Goal: Task Accomplishment & Management: Complete application form

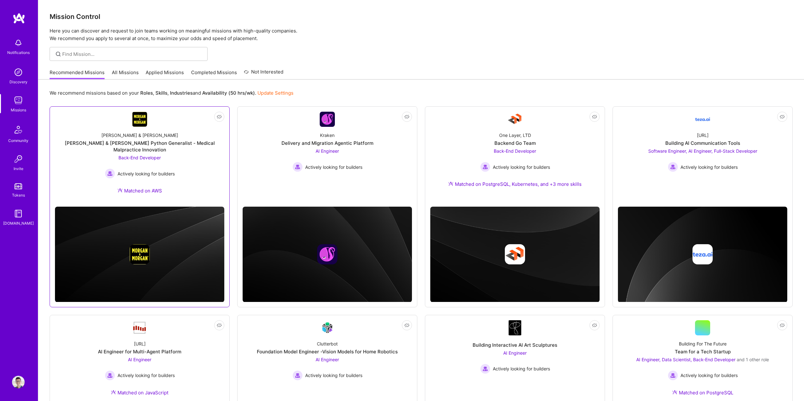
click at [187, 144] on div "[PERSON_NAME] & [PERSON_NAME] Python Generalist - Medical Malpractice Innovation" at bounding box center [139, 146] width 169 height 13
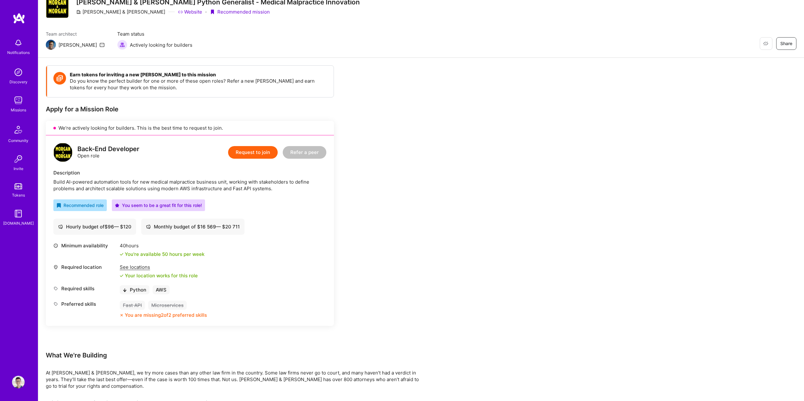
scroll to position [32, 0]
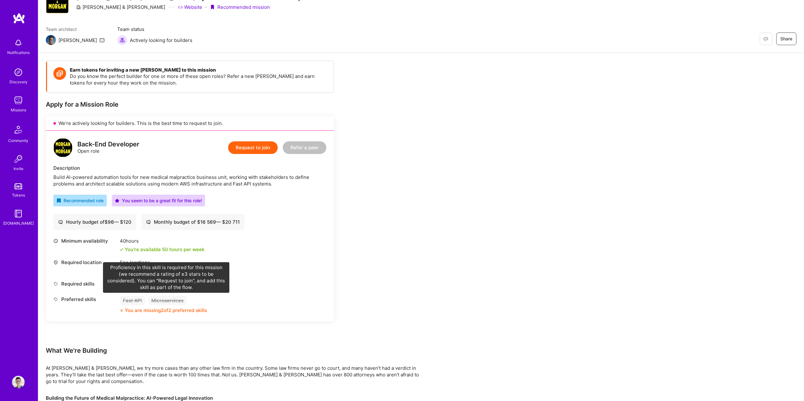
click at [180, 298] on div "Microservices" at bounding box center [167, 300] width 39 height 9
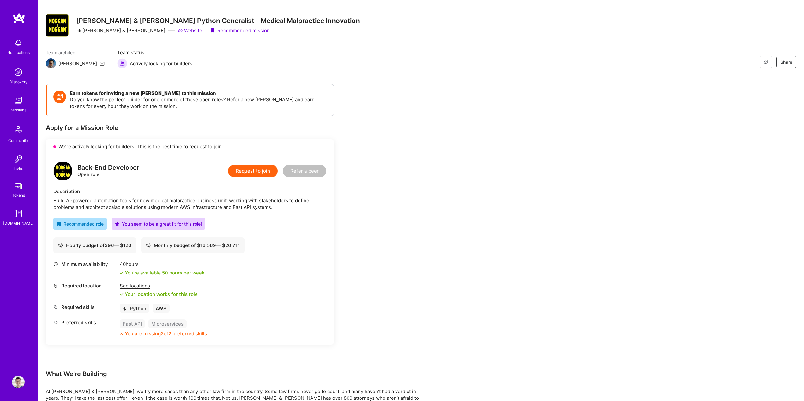
scroll to position [0, 0]
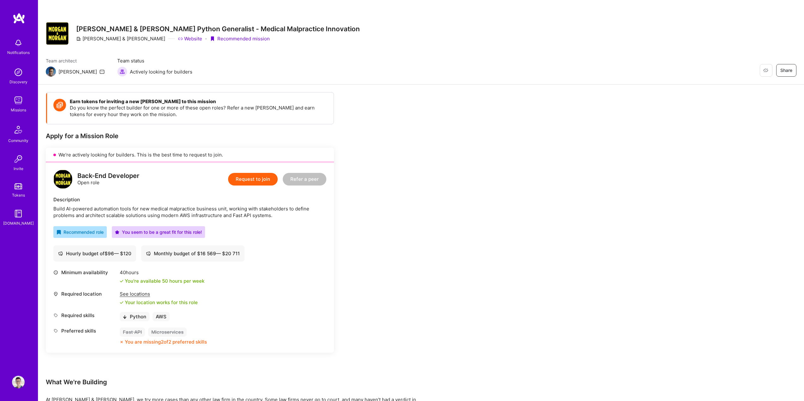
click at [243, 182] on button "Request to join" at bounding box center [253, 179] width 50 height 13
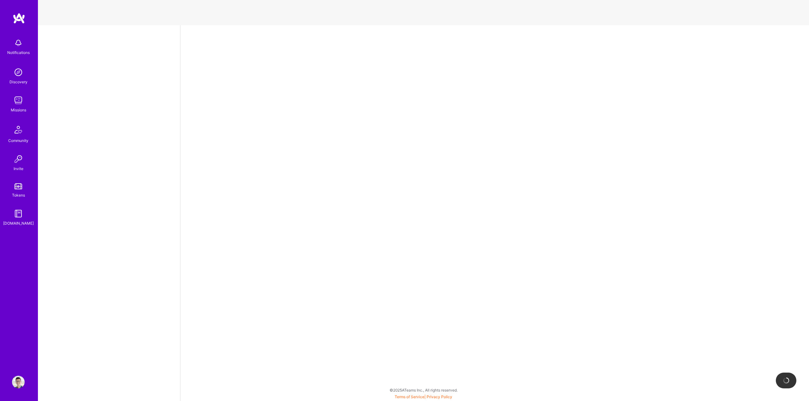
select select "PL"
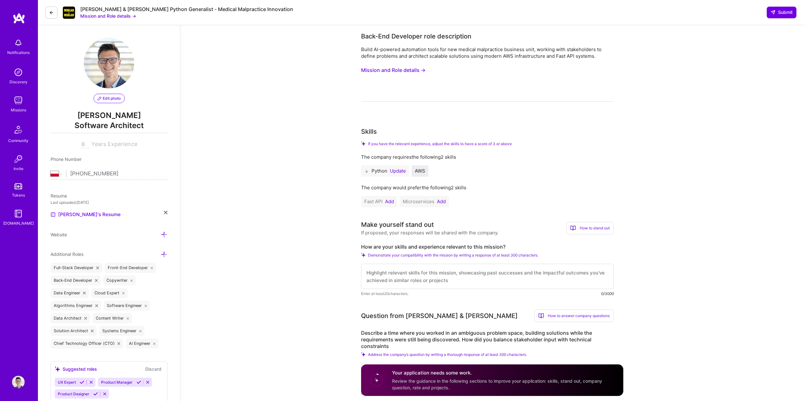
click at [396, 169] on button "Update" at bounding box center [398, 171] width 16 height 5
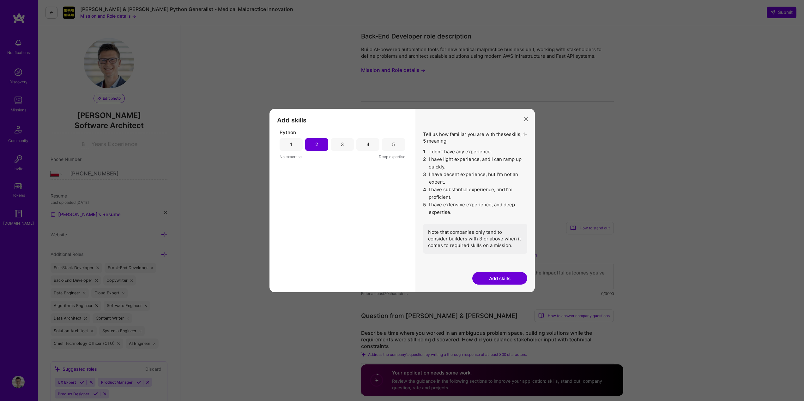
click at [348, 147] on div "3" at bounding box center [342, 144] width 23 height 13
click at [502, 278] on button "Add skills" at bounding box center [499, 278] width 55 height 13
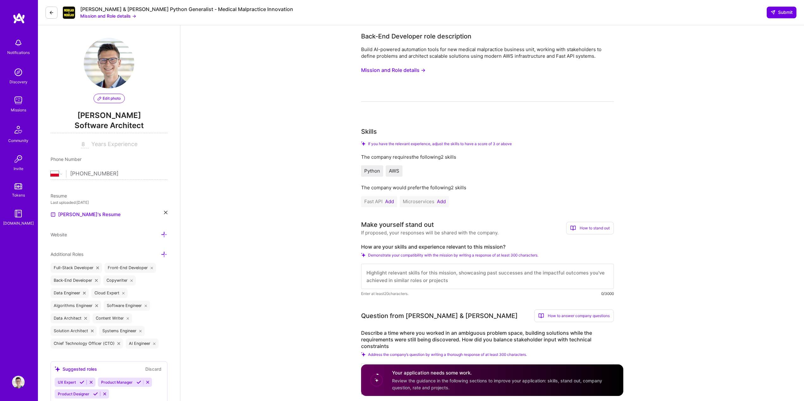
click at [393, 200] on button "Add" at bounding box center [389, 201] width 9 height 5
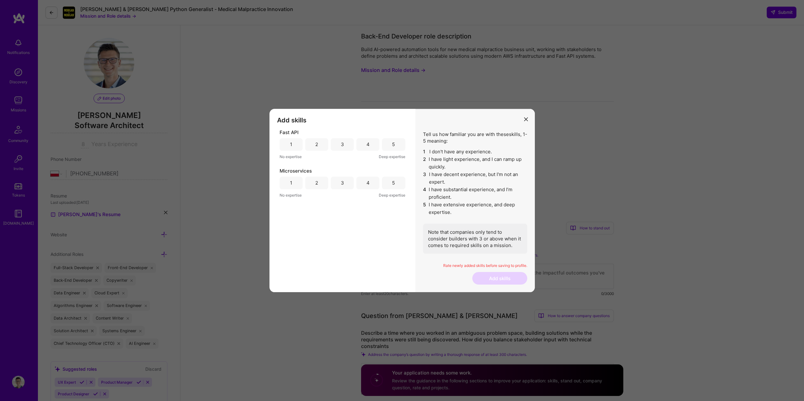
click at [394, 183] on div "5" at bounding box center [393, 183] width 3 height 7
click at [284, 146] on div "1" at bounding box center [291, 144] width 23 height 13
click at [495, 279] on button "Add skills" at bounding box center [499, 278] width 55 height 13
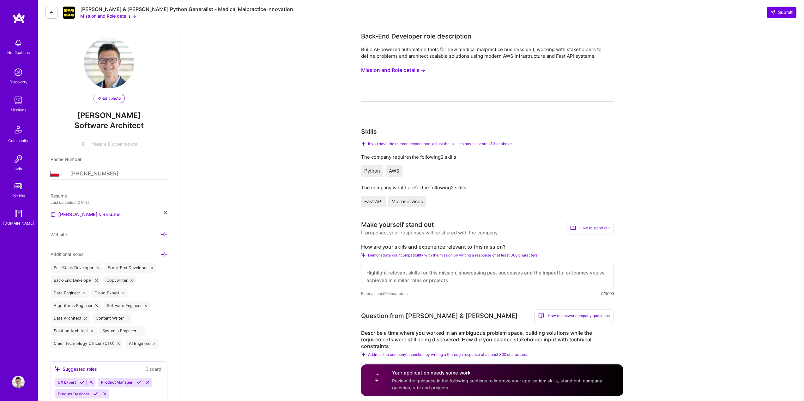
click at [486, 275] on textarea at bounding box center [487, 276] width 253 height 25
click at [408, 73] on button "Mission and Role details →" at bounding box center [393, 70] width 64 height 12
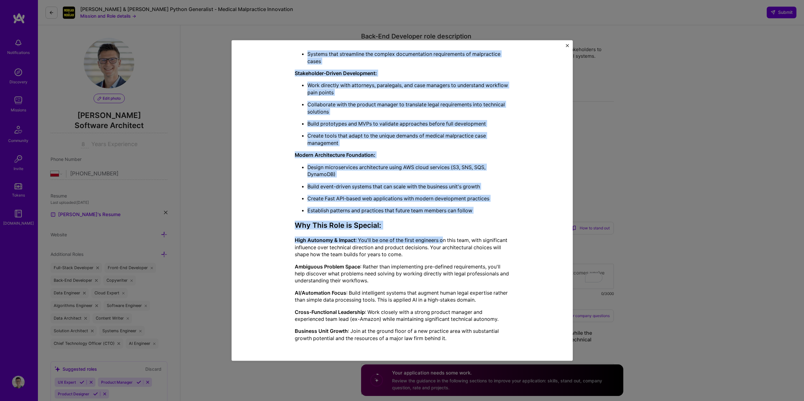
scroll to position [290, 0]
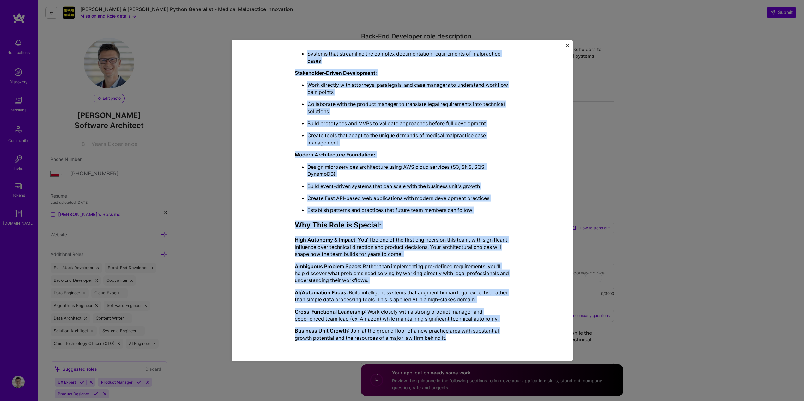
drag, startPoint x: 296, startPoint y: 92, endPoint x: 481, endPoint y: 336, distance: 306.3
click at [481, 336] on div "Mission Description and Role Details Back-End Developer role description Build …" at bounding box center [402, 55] width 312 height 582
copy div "Lore-Ips Dolorsita cons adipiscinge Seddo EI-tempori utlaboreet dolor mag ali e…"
click at [389, 201] on p "Create Fast API-based web applications with modern development practices" at bounding box center [408, 198] width 202 height 7
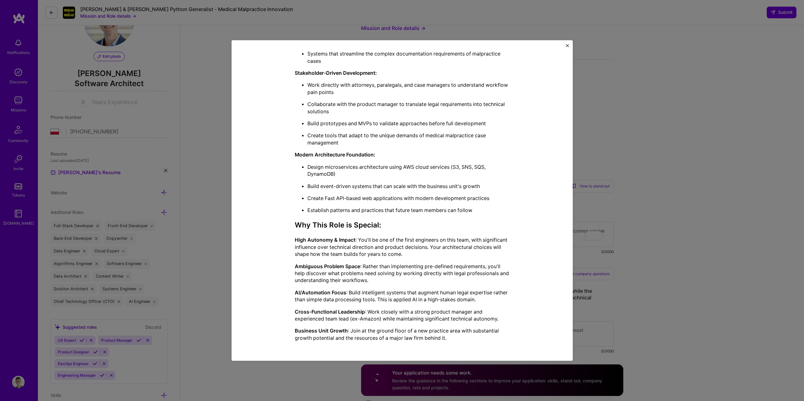
scroll to position [63, 0]
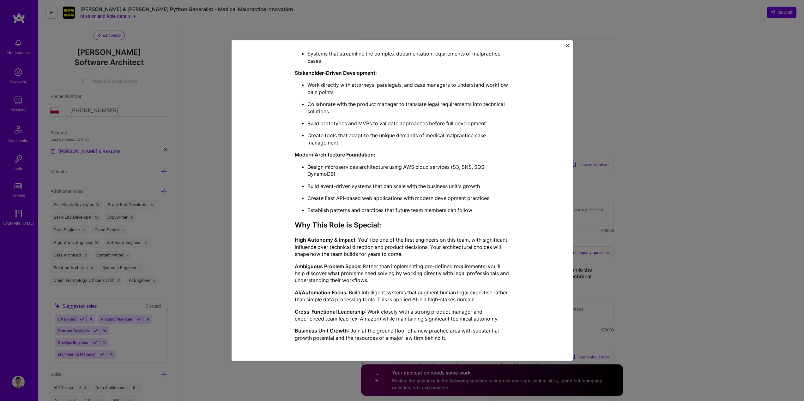
click at [638, 114] on div "Mission Description and Role Details Back-End Developer role description Build …" at bounding box center [402, 200] width 804 height 401
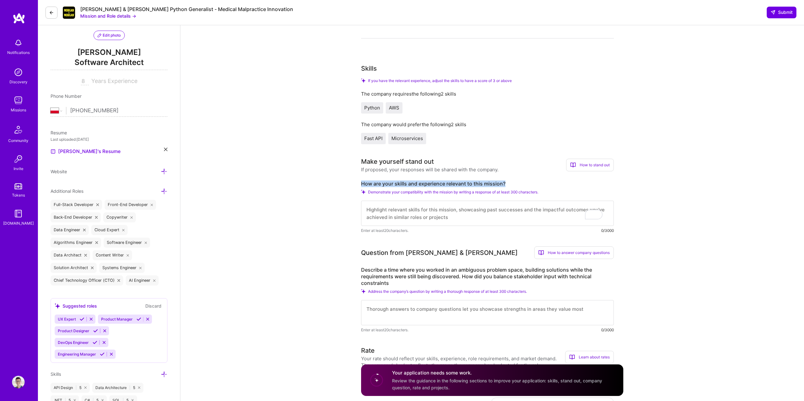
drag, startPoint x: 358, startPoint y: 182, endPoint x: 573, endPoint y: 65, distance: 244.5
copy label "How are your skills and experience relevant to this mission?"
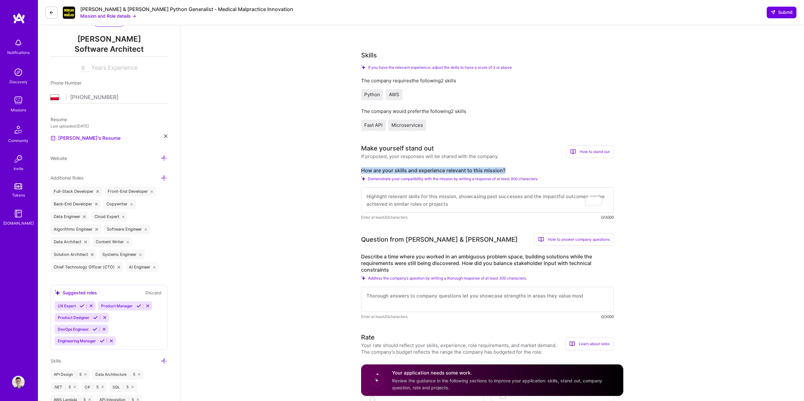
scroll to position [158, 0]
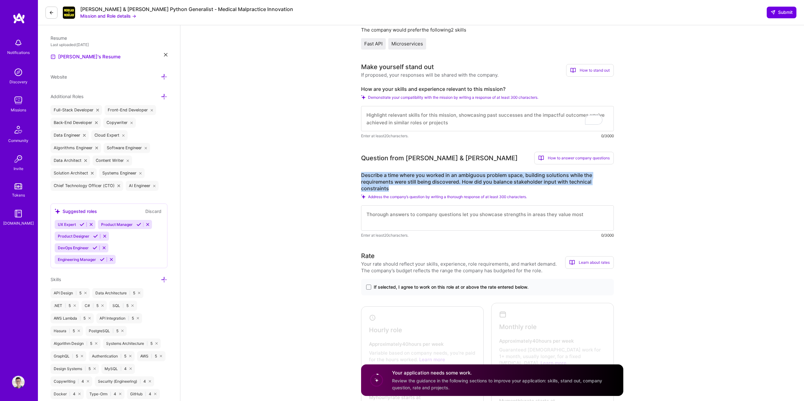
drag, startPoint x: 360, startPoint y: 171, endPoint x: 407, endPoint y: 189, distance: 49.8
copy label "Describe a time where you worked in an ambiguous problem space, building soluti…"
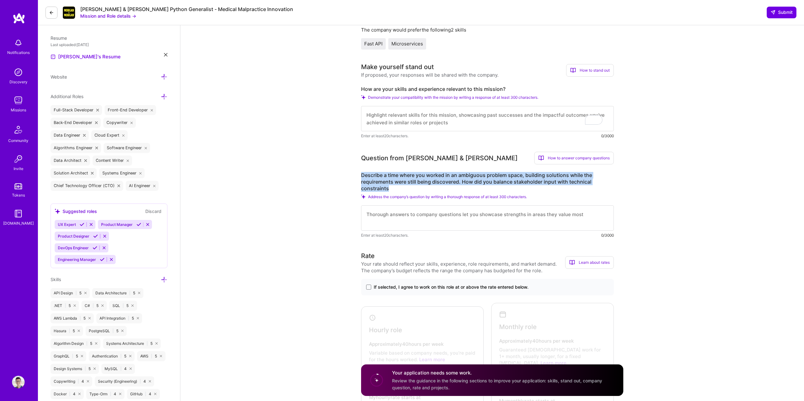
drag, startPoint x: 358, startPoint y: 174, endPoint x: 397, endPoint y: 188, distance: 41.3
copy label "Describe a time where you worked in an ambiguous problem space, building soluti…"
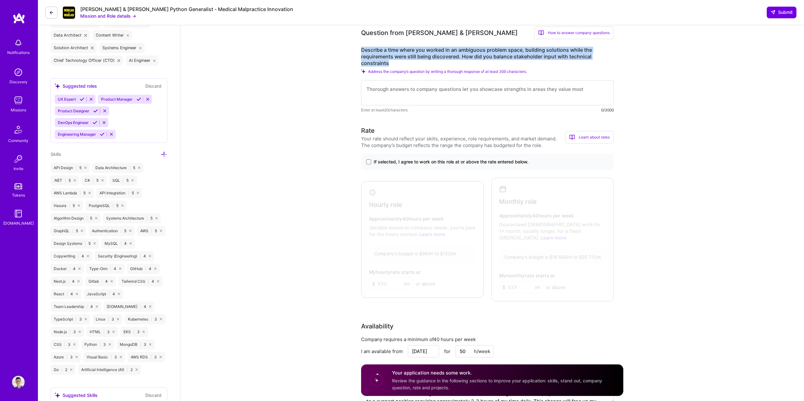
scroll to position [284, 0]
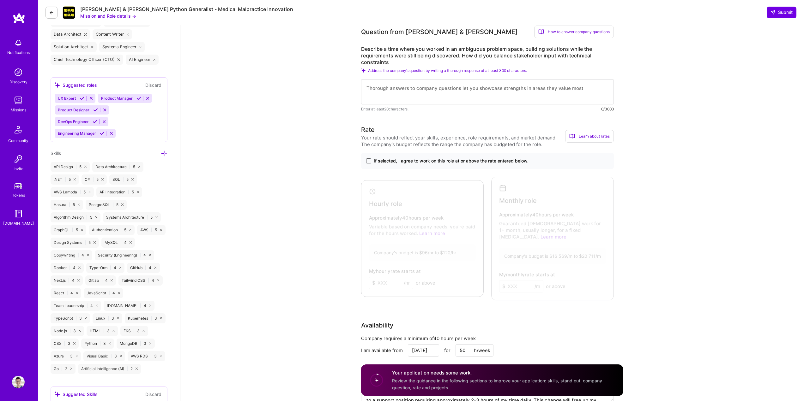
click at [367, 161] on span at bounding box center [368, 161] width 5 height 5
click at [0, 0] on input "If selected, I agree to work on this role at or above the rate entered below." at bounding box center [0, 0] width 0 height 0
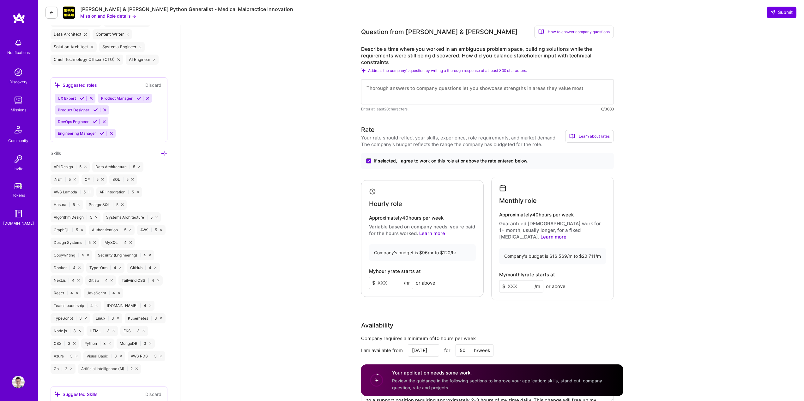
click at [392, 282] on input at bounding box center [391, 283] width 44 height 12
type input "110"
click at [516, 280] on input at bounding box center [521, 286] width 44 height 12
paste input
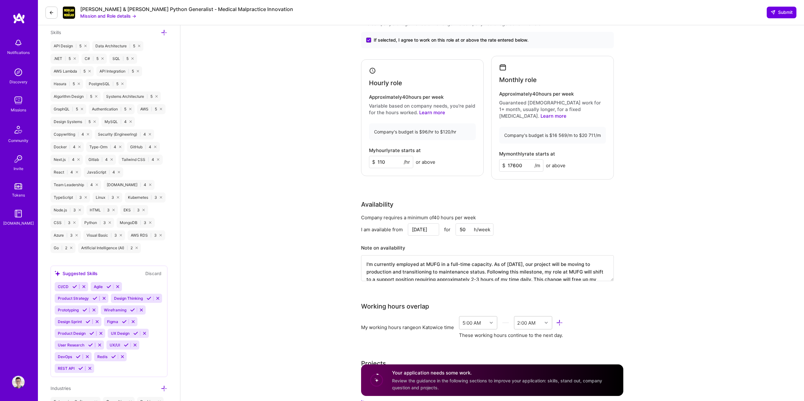
scroll to position [411, 0]
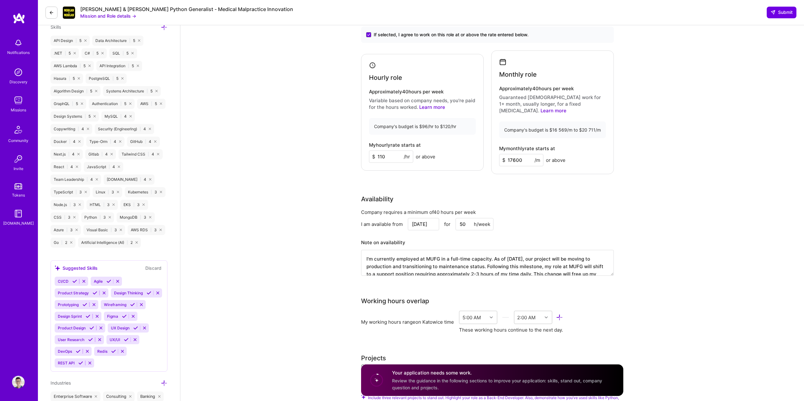
type input "17600"
click at [473, 257] on textarea "I'm currently employed at MUFG in a full-time capacity. As of [DATE], our proje…" at bounding box center [487, 263] width 253 height 26
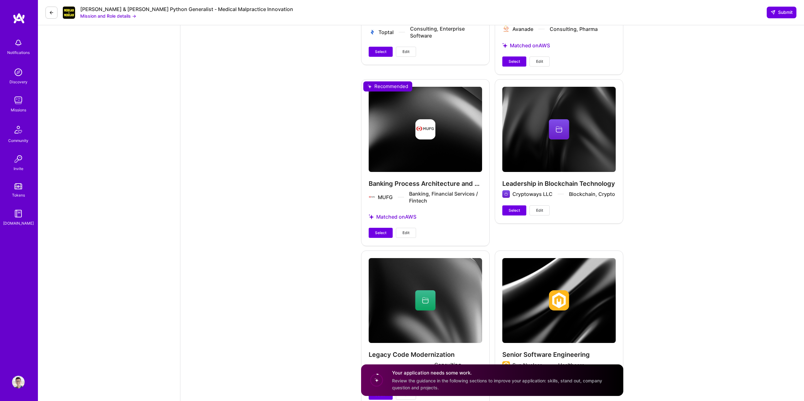
scroll to position [1105, 0]
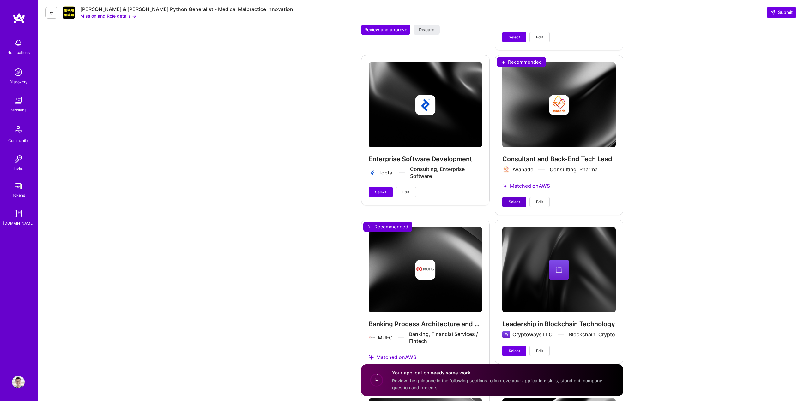
click at [514, 199] on span "Select" at bounding box center [513, 202] width 11 height 6
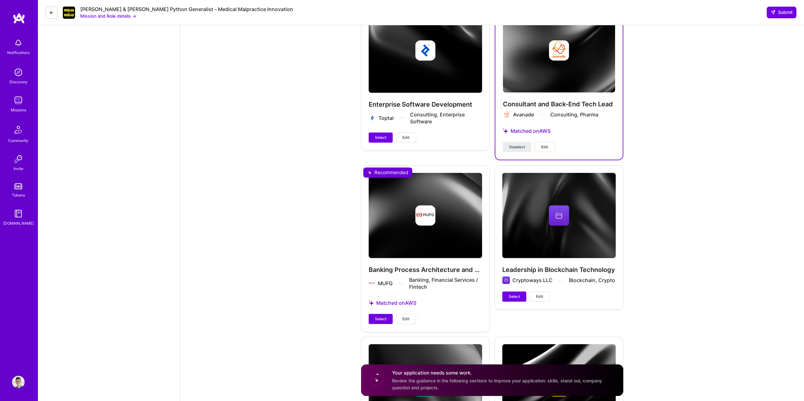
scroll to position [1232, 0]
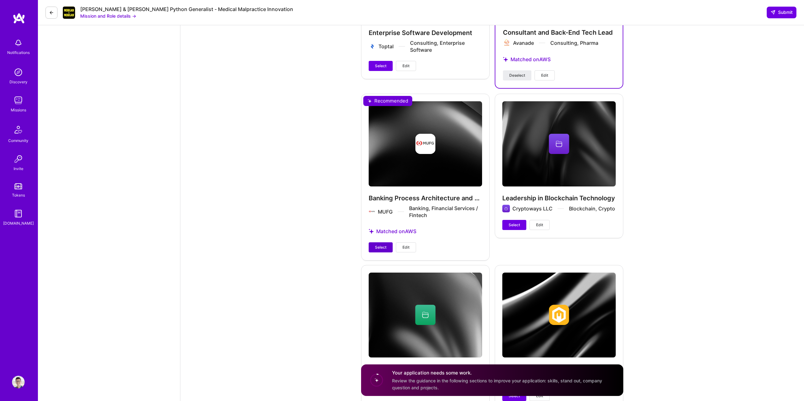
click at [382, 245] on span "Select" at bounding box center [380, 248] width 11 height 6
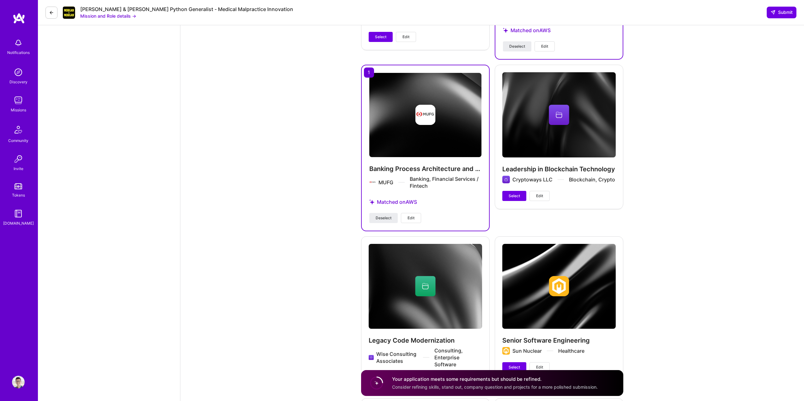
scroll to position [1295, 0]
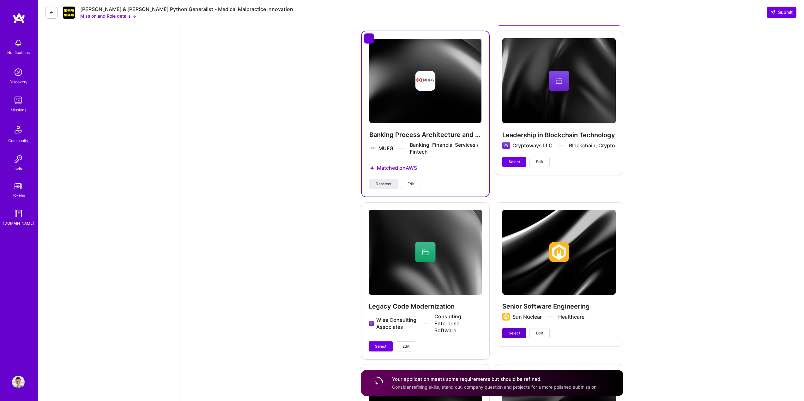
click at [510, 331] on button "Select" at bounding box center [514, 333] width 24 height 10
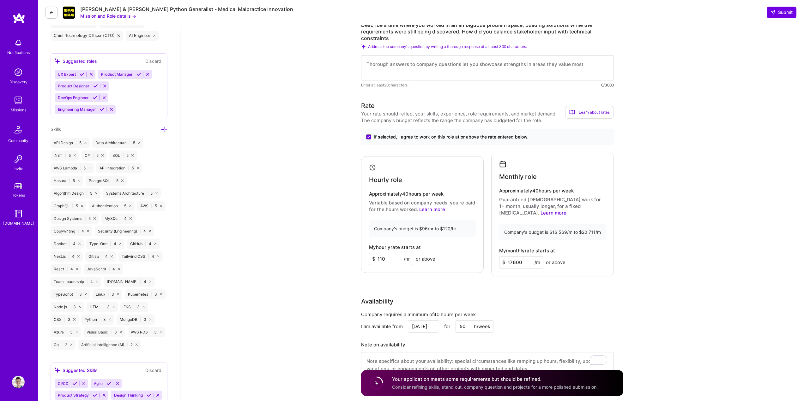
scroll to position [163, 0]
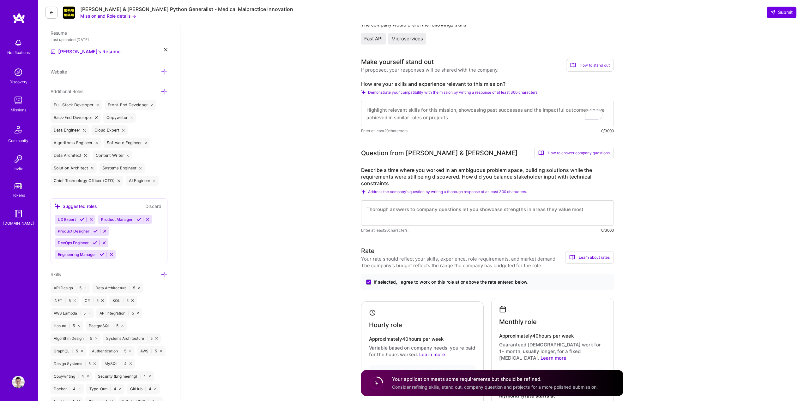
click at [387, 209] on textarea at bounding box center [487, 213] width 253 height 25
paste textarea "A perfect example from my extensive consulting experience was my recent multi-y…"
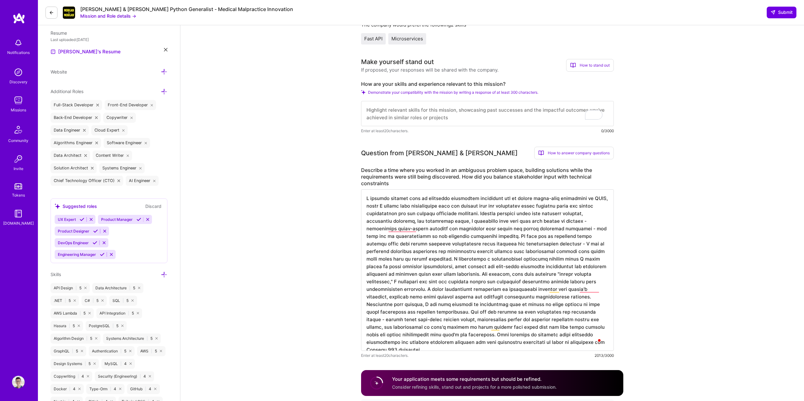
type textarea "A perfect example from my extensive consulting experience was my recent multi-y…"
click at [424, 116] on textarea "To enrich screen reader interactions, please activate Accessibility in Grammarl…" at bounding box center [487, 113] width 253 height 25
paste textarea "## 1. How are your skills and experience relevant to this mission? My backgroun…"
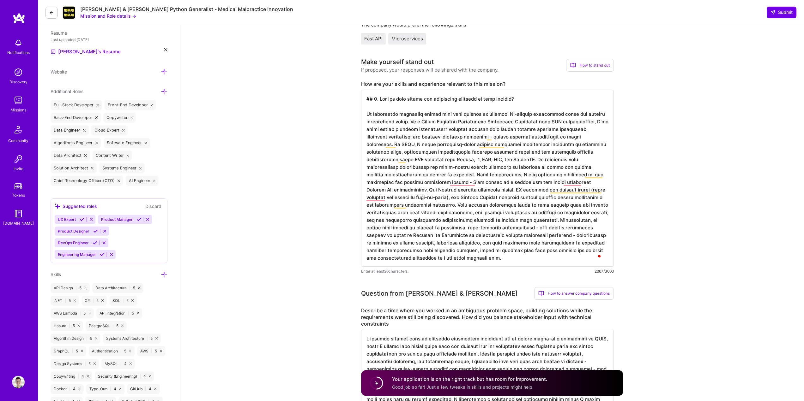
drag, startPoint x: 366, startPoint y: 114, endPoint x: 365, endPoint y: 94, distance: 20.3
click at [366, 94] on textarea "To enrich screen reader interactions, please activate Accessibility in Grammarl…" at bounding box center [487, 178] width 253 height 177
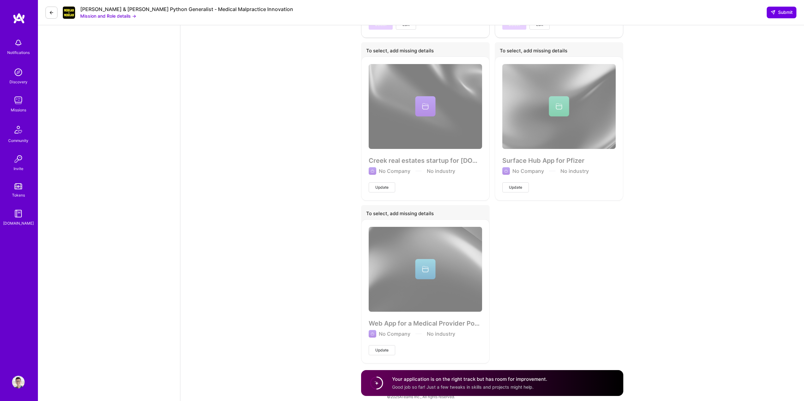
scroll to position [2056, 0]
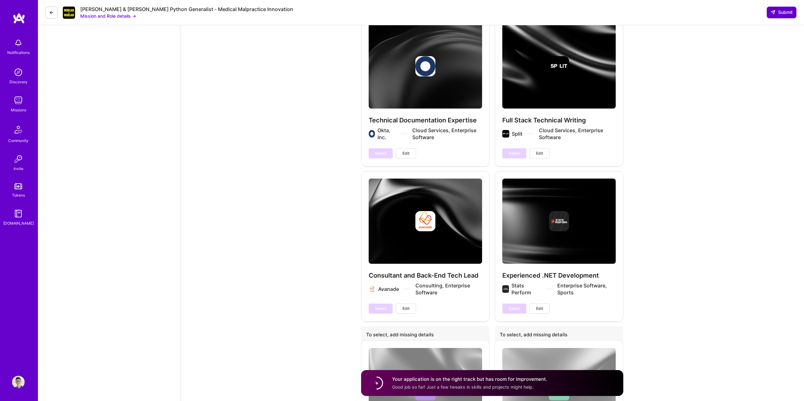
type textarea "My background perfectly aligns with this mission of building AI-powered automat…"
click at [787, 9] on button "Submit" at bounding box center [782, 12] width 30 height 11
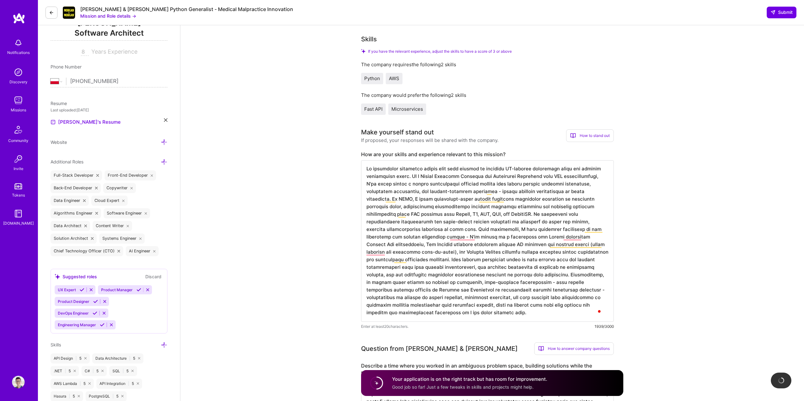
scroll to position [0, 0]
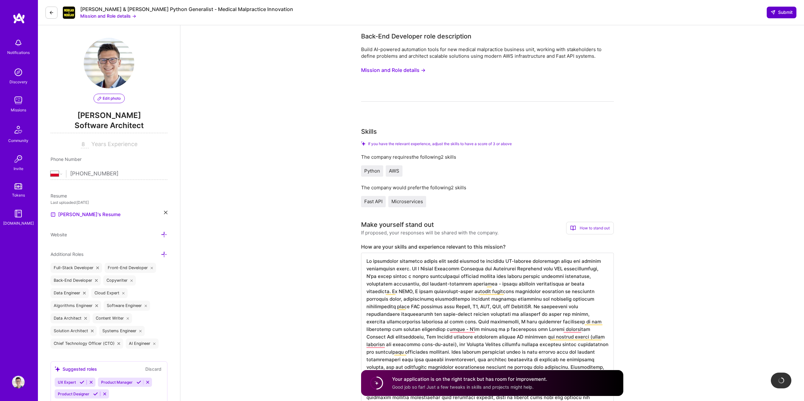
click at [782, 13] on span "Submit" at bounding box center [781, 12] width 22 height 6
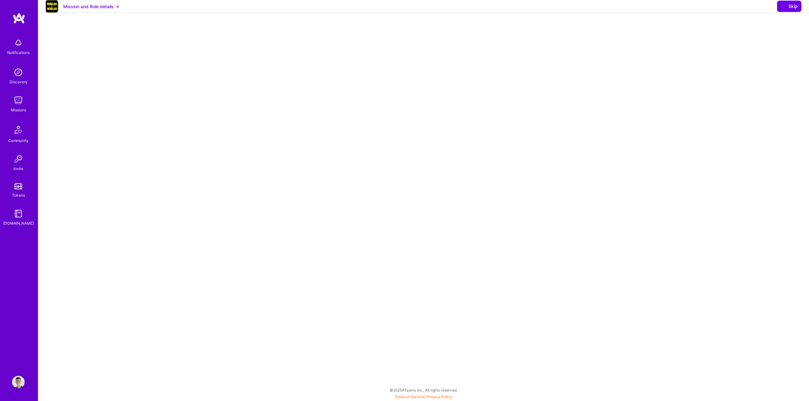
select select "PL"
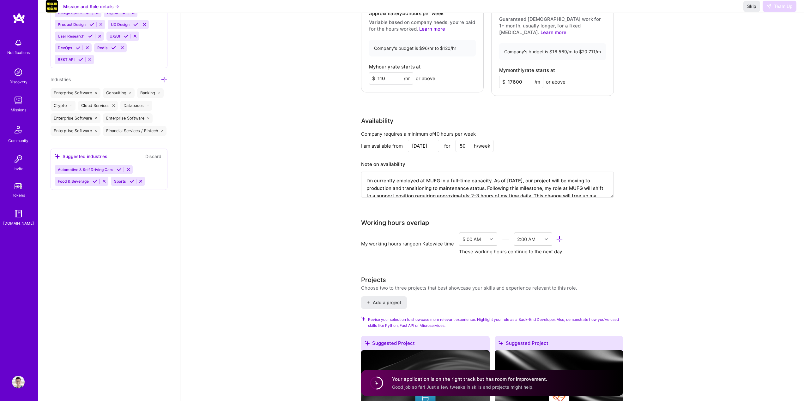
scroll to position [790, 0]
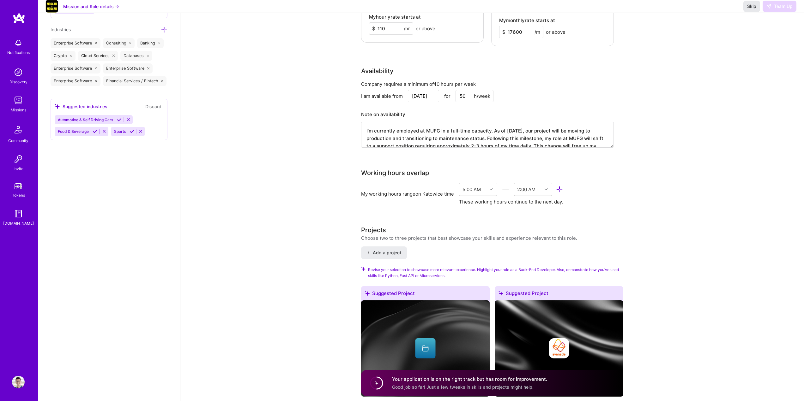
click at [749, 9] on span "Skip" at bounding box center [751, 6] width 9 height 6
click at [750, 9] on span "Skip" at bounding box center [751, 6] width 9 height 6
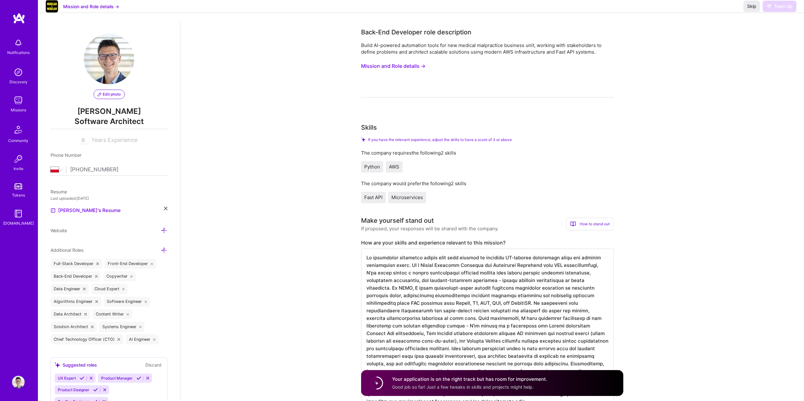
scroll to position [0, 0]
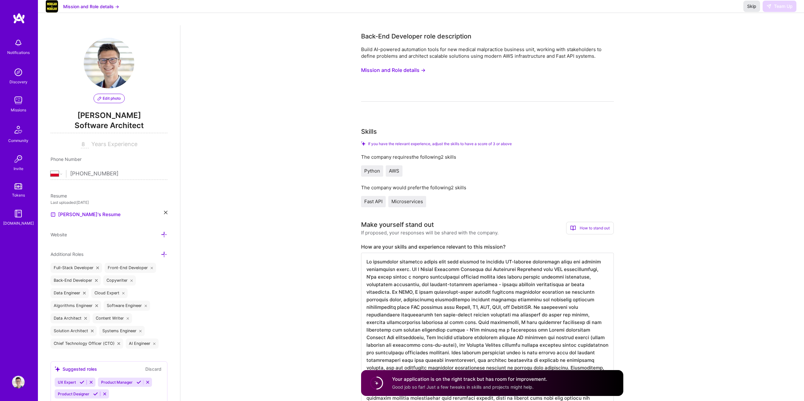
click at [751, 9] on span "Skip" at bounding box center [751, 6] width 9 height 6
click at [750, 9] on span "Skip" at bounding box center [751, 6] width 9 height 6
click at [16, 99] on img at bounding box center [18, 100] width 13 height 13
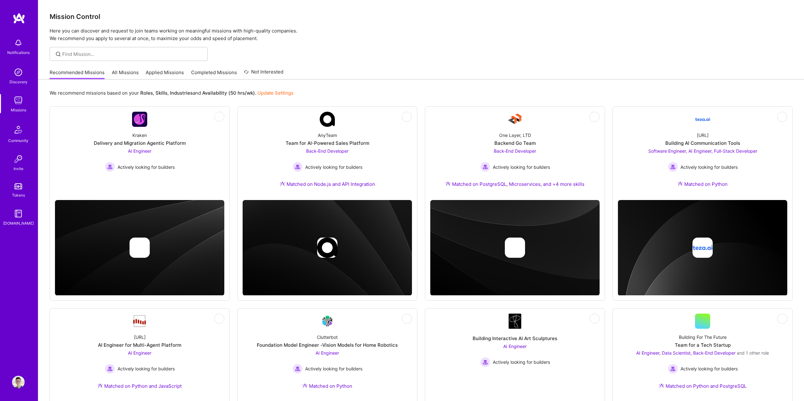
click at [160, 70] on link "Applied Missions" at bounding box center [165, 74] width 38 height 10
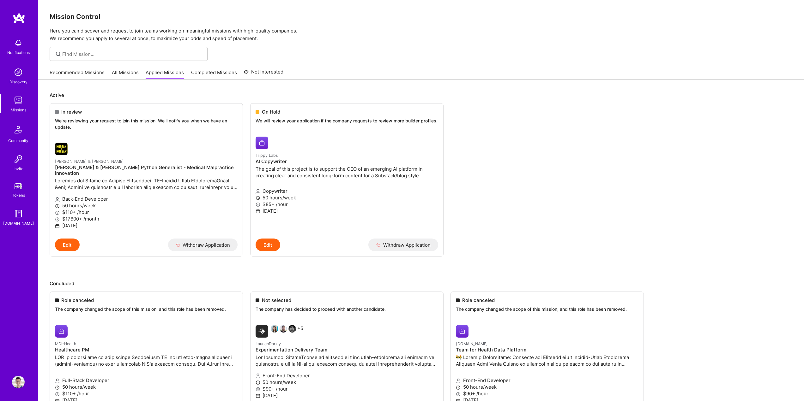
click at [89, 74] on link "Recommended Missions" at bounding box center [77, 74] width 55 height 10
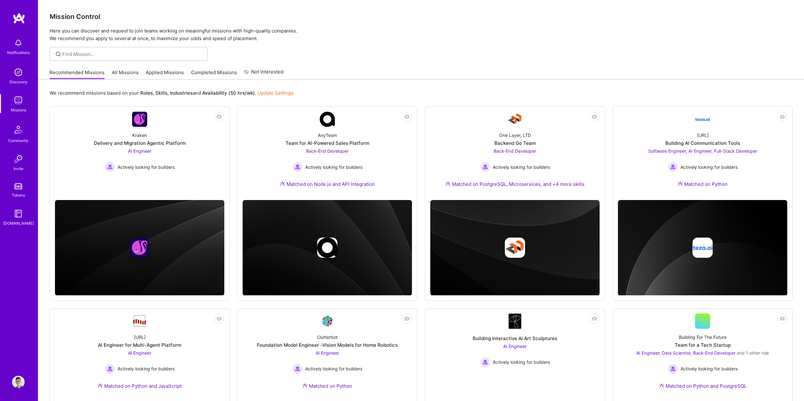
click at [165, 71] on link "Applied Missions" at bounding box center [165, 74] width 38 height 10
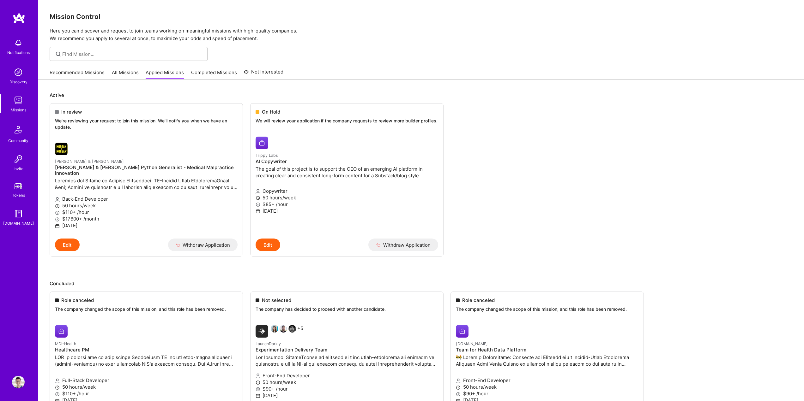
click at [88, 74] on link "Recommended Missions" at bounding box center [77, 74] width 55 height 10
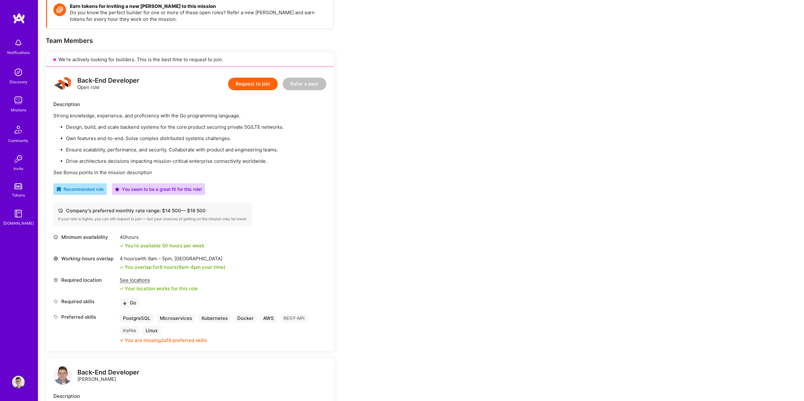
scroll to position [95, 0]
click at [60, 82] on img at bounding box center [62, 84] width 19 height 19
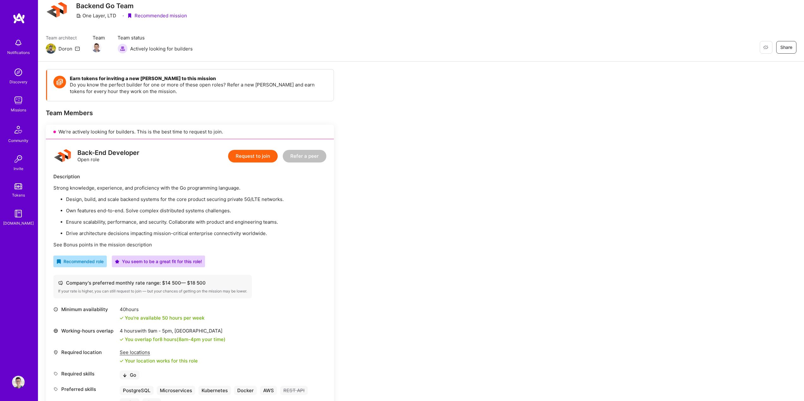
scroll to position [0, 0]
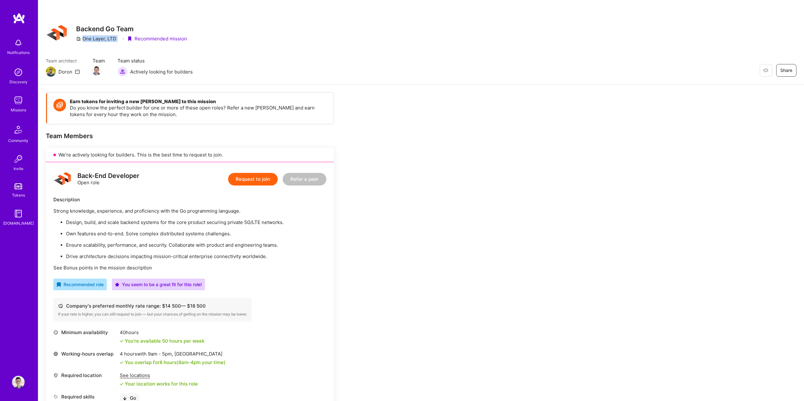
drag, startPoint x: 83, startPoint y: 39, endPoint x: 120, endPoint y: 41, distance: 37.0
click at [120, 41] on div "One Layer, LTD · Recommended mission" at bounding box center [131, 38] width 111 height 7
copy div "One Layer, LTD"
